Goal: Information Seeking & Learning: Learn about a topic

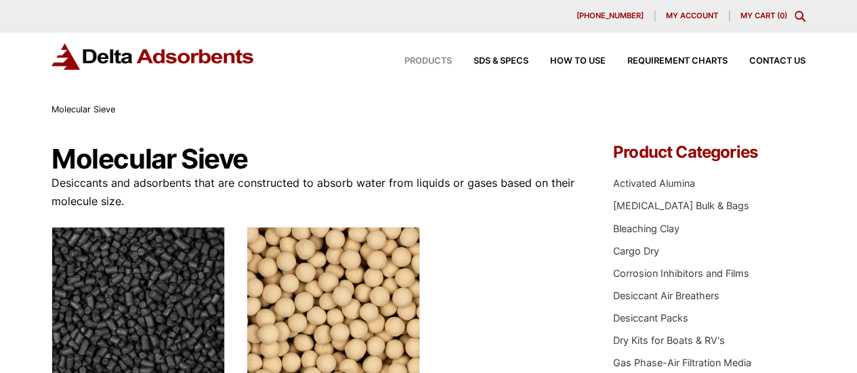
click at [446, 63] on span "Products" at bounding box center [428, 61] width 47 height 9
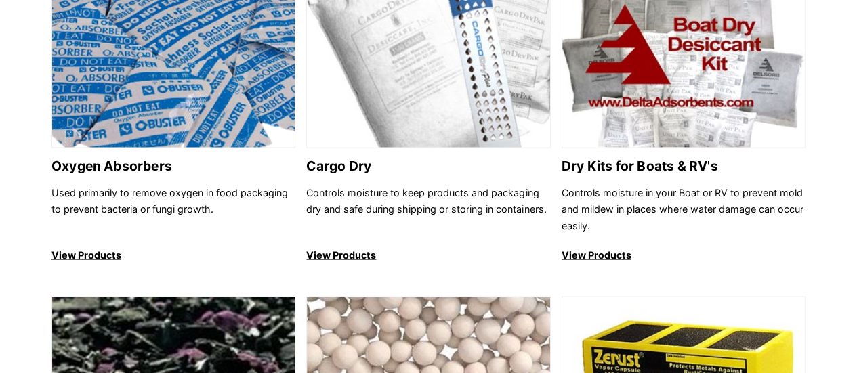
scroll to position [1265, 0]
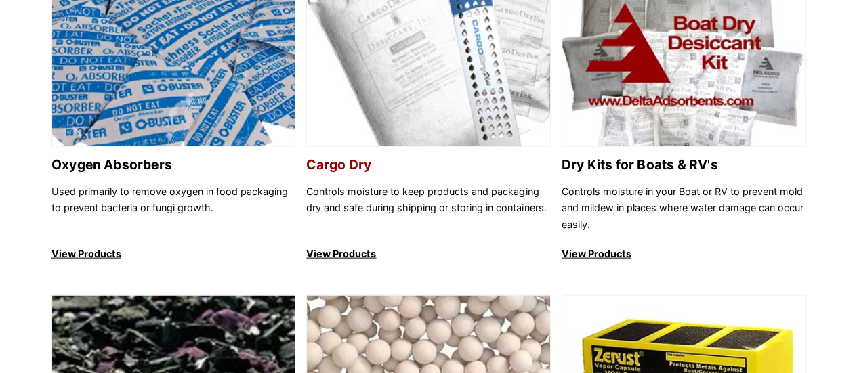
click at [385, 134] on img at bounding box center [428, 54] width 243 height 186
